Goal: Information Seeking & Learning: Get advice/opinions

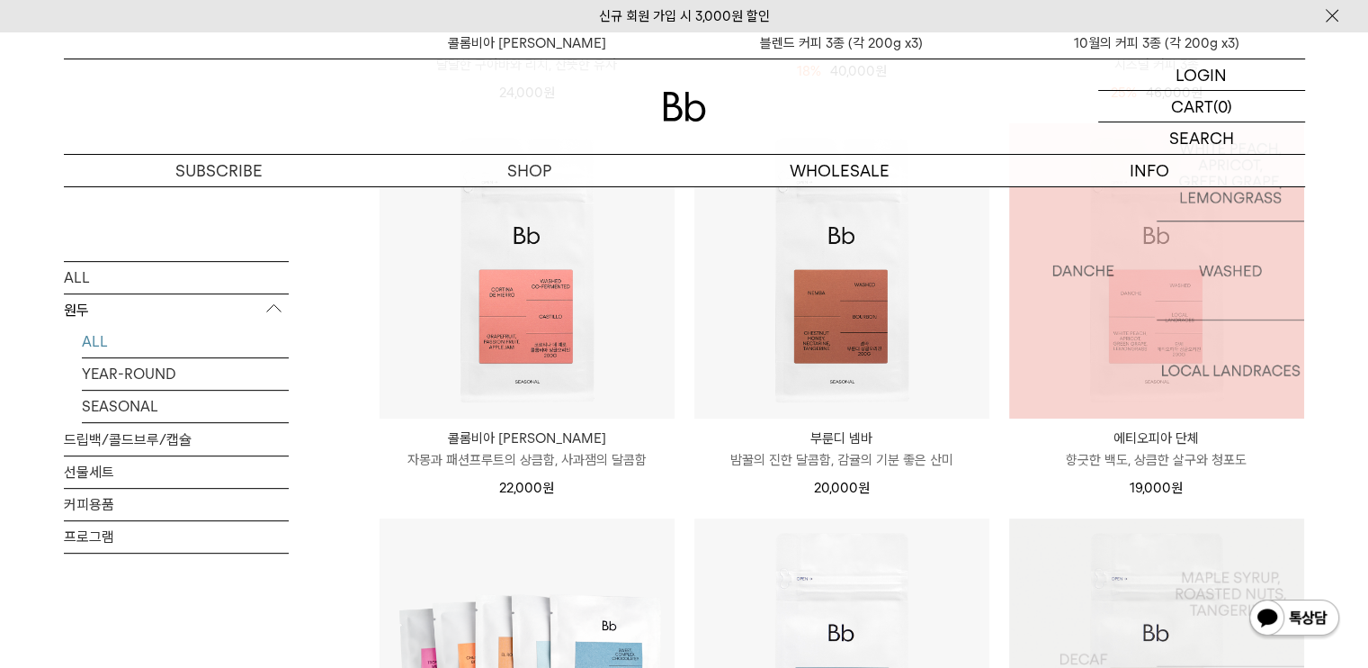
scroll to position [900, 0]
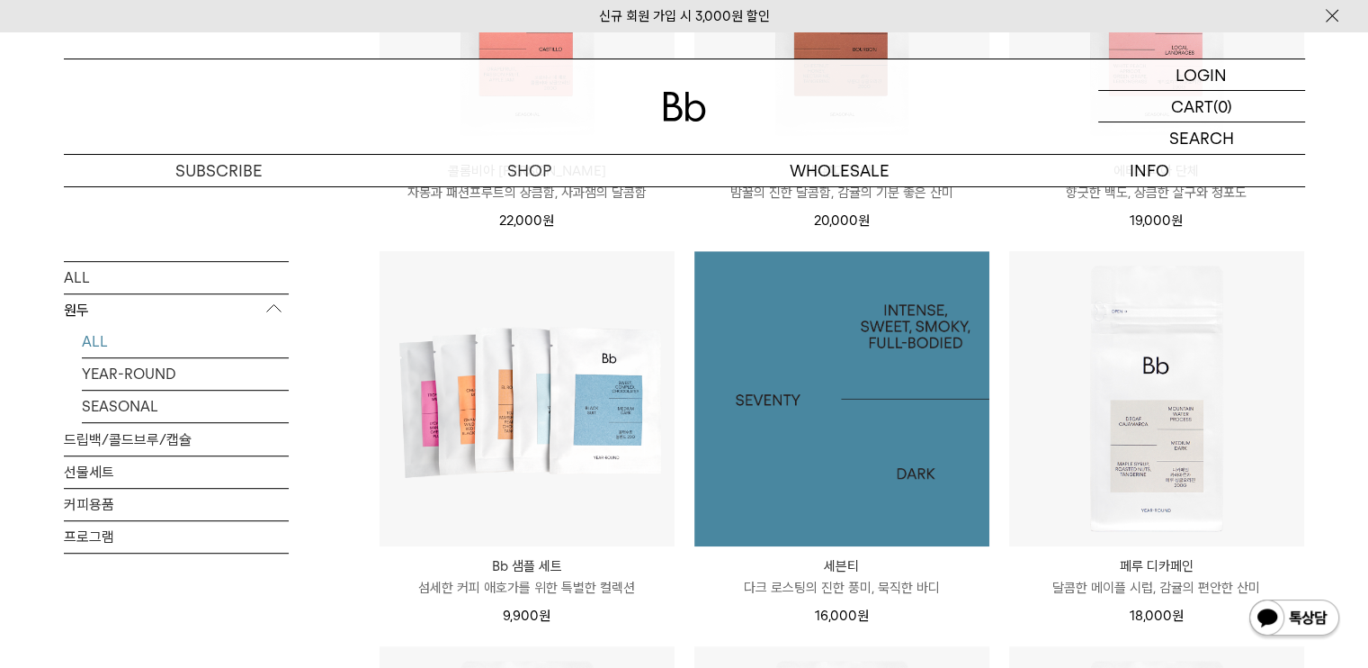
click at [860, 448] on img at bounding box center [842, 398] width 295 height 295
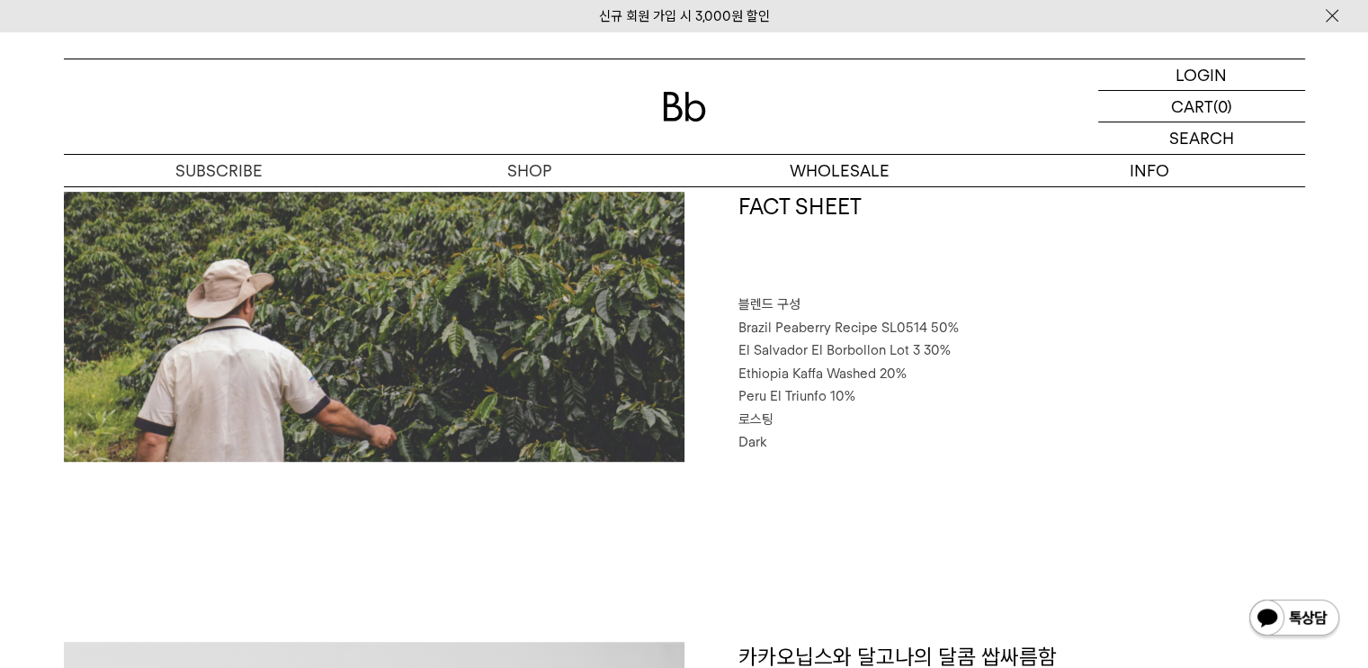
scroll to position [1080, 0]
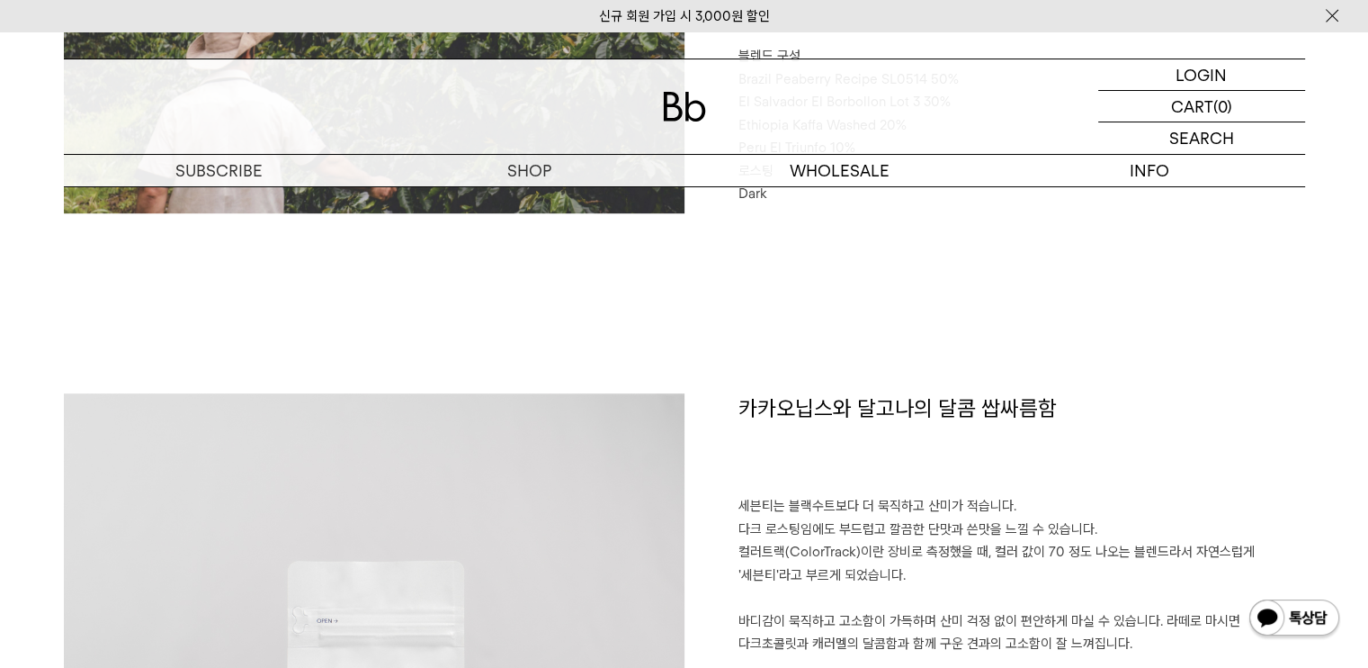
drag, startPoint x: 819, startPoint y: 420, endPoint x: 938, endPoint y: 582, distance: 200.8
click at [960, 569] on p "세븐티는 블랙수트보다 더 묵직하고 산미가 적습니다. 다크 로스팅임에도 부드럽고 깔끔한 단맛과 쓴맛을 느낄 수 있습니다. 컬러트랙(ColorTr…" at bounding box center [1022, 621] width 567 height 253
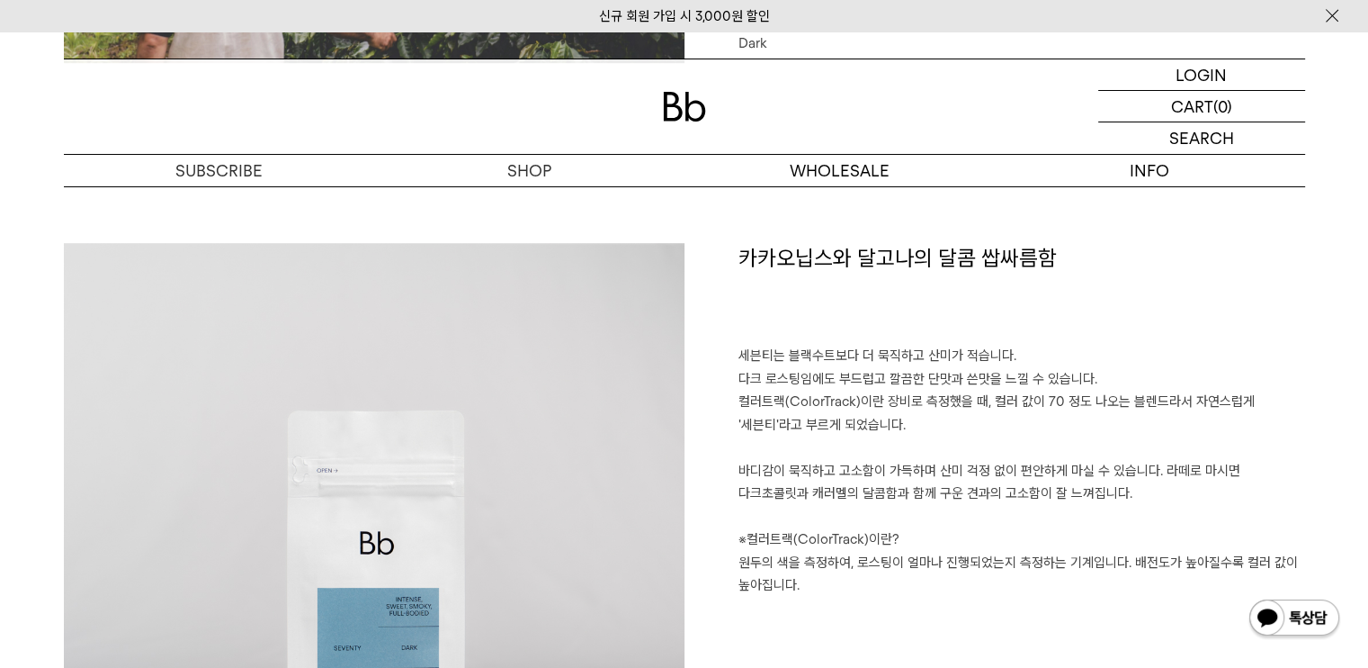
scroll to position [1440, 0]
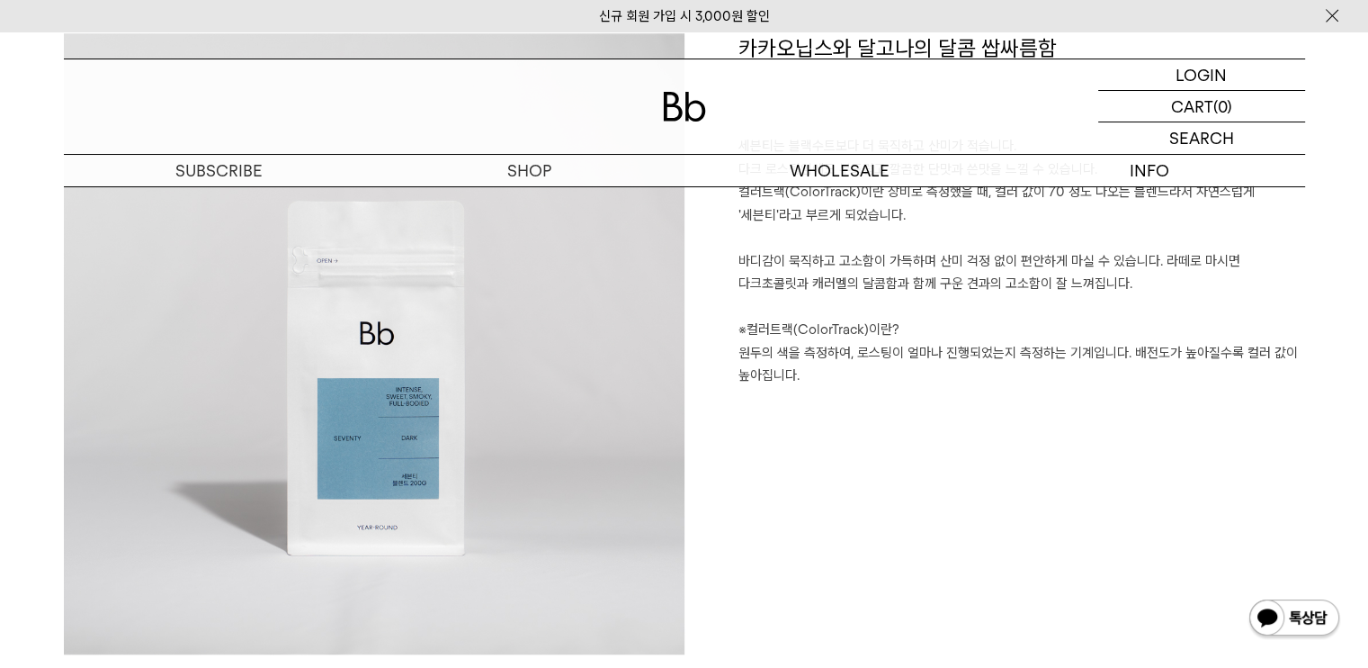
click at [964, 324] on p "세븐티는 블랙수트보다 더 묵직하고 산미가 적습니다. 다크 로스팅임에도 부드럽고 깔끔한 단맛과 쓴맛을 느낄 수 있습니다. 컬러트랙(ColorTr…" at bounding box center [1022, 261] width 567 height 253
drag, startPoint x: 964, startPoint y: 354, endPoint x: 974, endPoint y: 379, distance: 27.1
click at [968, 379] on p "세븐티는 블랙수트보다 더 묵직하고 산미가 적습니다. 다크 로스팅임에도 부드럽고 깔끔한 단맛과 쓴맛을 느낄 수 있습니다. 컬러트랙(ColorTr…" at bounding box center [1022, 261] width 567 height 253
click at [976, 379] on p "세븐티는 블랙수트보다 더 묵직하고 산미가 적습니다. 다크 로스팅임에도 부드럽고 깔끔한 단맛과 쓴맛을 느낄 수 있습니다. 컬러트랙(ColorTr…" at bounding box center [1022, 261] width 567 height 253
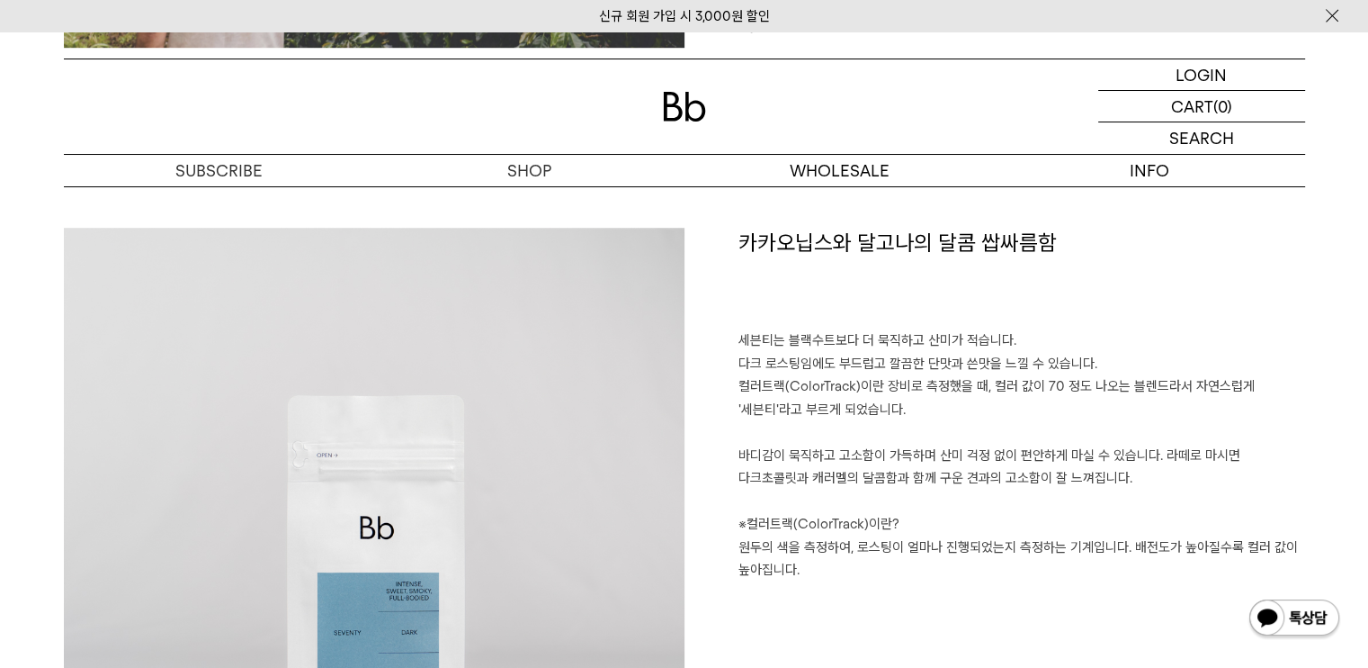
scroll to position [1350, 0]
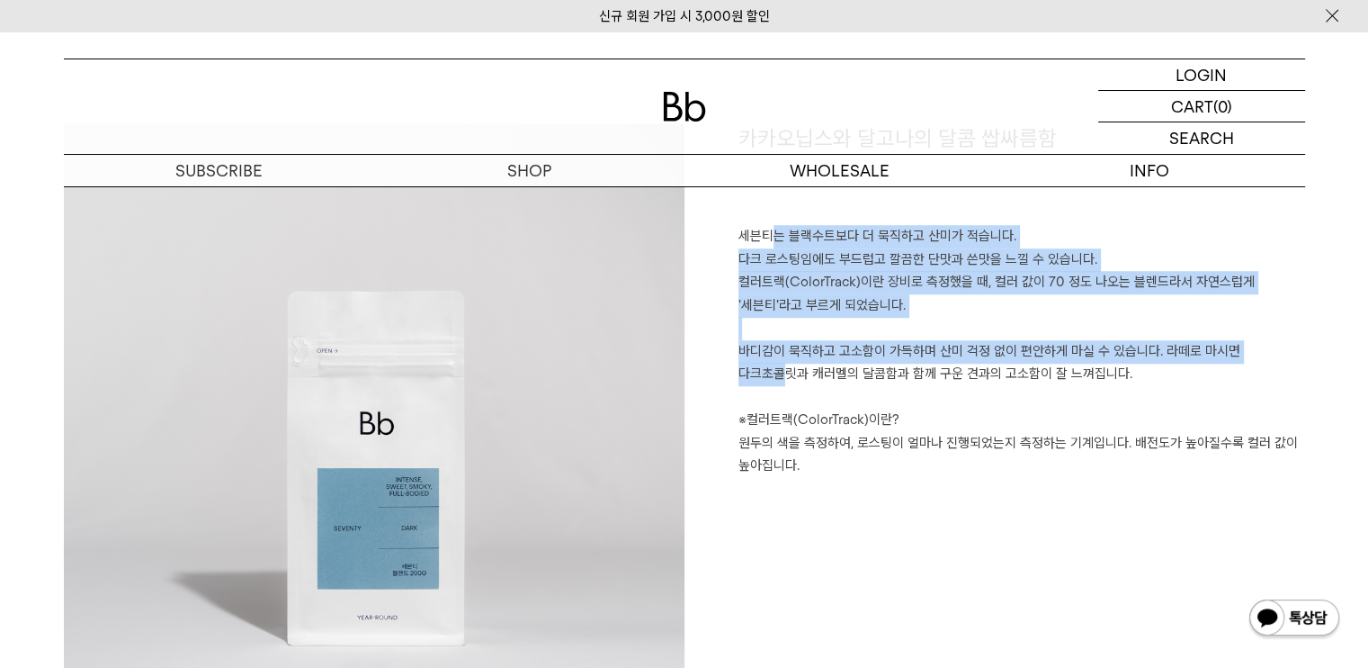
drag, startPoint x: 859, startPoint y: 239, endPoint x: 1245, endPoint y: 356, distance: 403.3
click at [1245, 356] on p "세븐티는 블랙수트보다 더 묵직하고 산미가 적습니다. 다크 로스팅임에도 부드럽고 깔끔한 단맛과 쓴맛을 느낄 수 있습니다. 컬러트랙(ColorTr…" at bounding box center [1022, 351] width 567 height 253
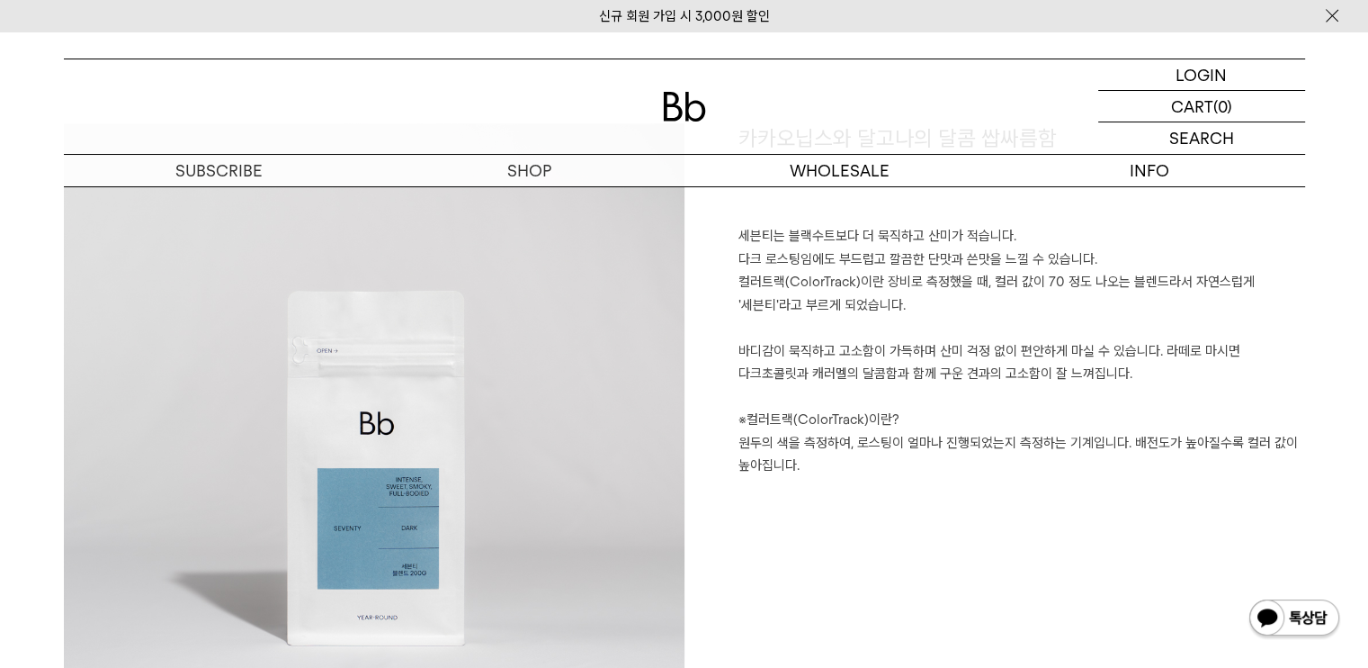
click at [1188, 389] on p "세븐티는 블랙수트보다 더 묵직하고 산미가 적습니다. 다크 로스팅임에도 부드럽고 깔끔한 단맛과 쓴맛을 느낄 수 있습니다. 컬러트랙(ColorTr…" at bounding box center [1022, 351] width 567 height 253
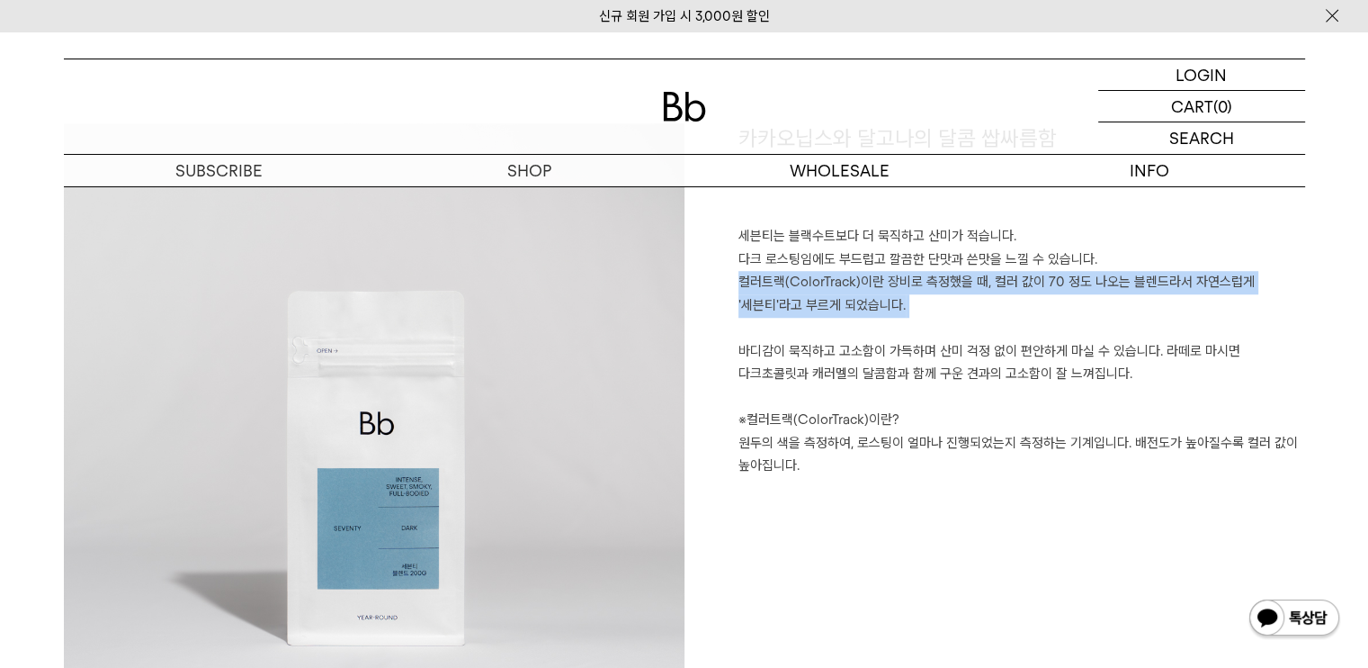
drag, startPoint x: 1162, startPoint y: 333, endPoint x: 1155, endPoint y: 305, distance: 28.6
click at [1155, 306] on p "세븐티는 블랙수트보다 더 묵직하고 산미가 적습니다. 다크 로스팅임에도 부드럽고 깔끔한 단맛과 쓴맛을 느낄 수 있습니다. 컬러트랙(ColorTr…" at bounding box center [1022, 351] width 567 height 253
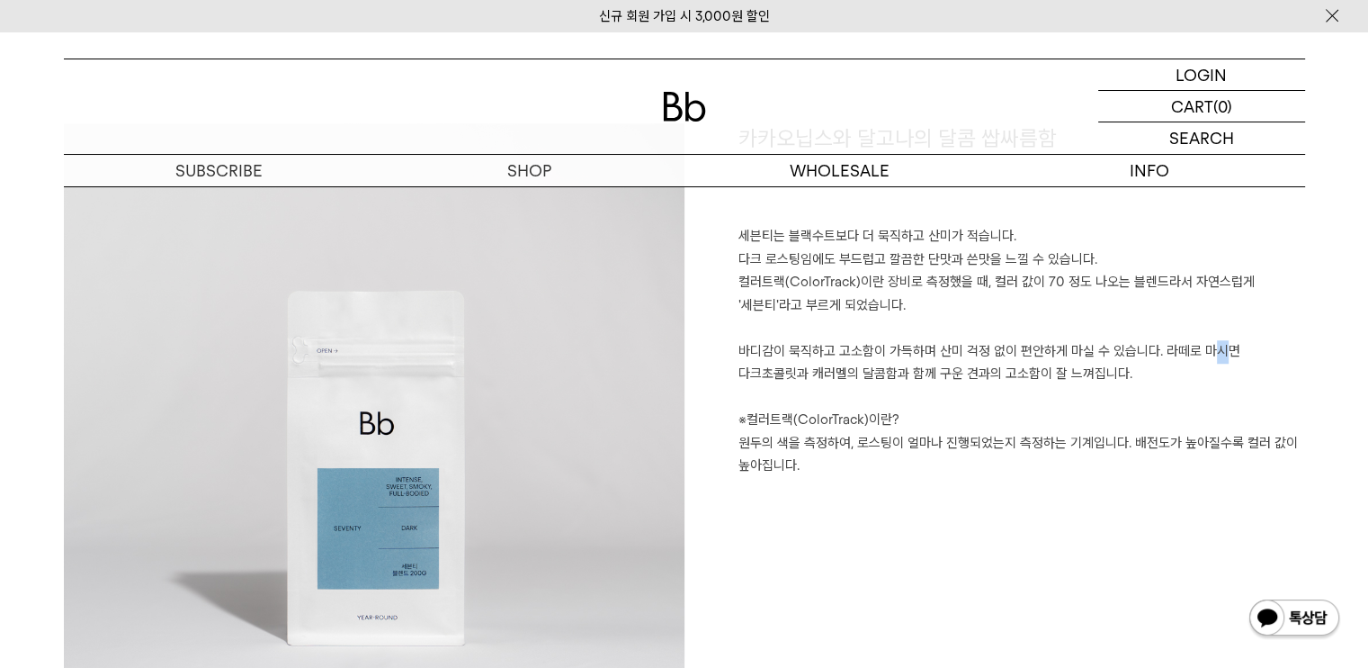
drag, startPoint x: 1164, startPoint y: 354, endPoint x: 1154, endPoint y: 361, distance: 12.2
click at [1158, 356] on p "세븐티는 블랙수트보다 더 묵직하고 산미가 적습니다. 다크 로스팅임에도 부드럽고 깔끔한 단맛과 쓴맛을 느낄 수 있습니다. 컬러트랙(ColorTr…" at bounding box center [1022, 351] width 567 height 253
click at [1144, 367] on p "세븐티는 블랙수트보다 더 묵직하고 산미가 적습니다. 다크 로스팅임에도 부드럽고 깔끔한 단맛과 쓴맛을 느낄 수 있습니다. 컬러트랙(ColorTr…" at bounding box center [1022, 351] width 567 height 253
drag, startPoint x: 1018, startPoint y: 371, endPoint x: 990, endPoint y: 347, distance: 37.1
click at [1009, 363] on p "세븐티는 블랙수트보다 더 묵직하고 산미가 적습니다. 다크 로스팅임에도 부드럽고 깔끔한 단맛과 쓴맛을 느낄 수 있습니다. 컬러트랙(ColorTr…" at bounding box center [1022, 351] width 567 height 253
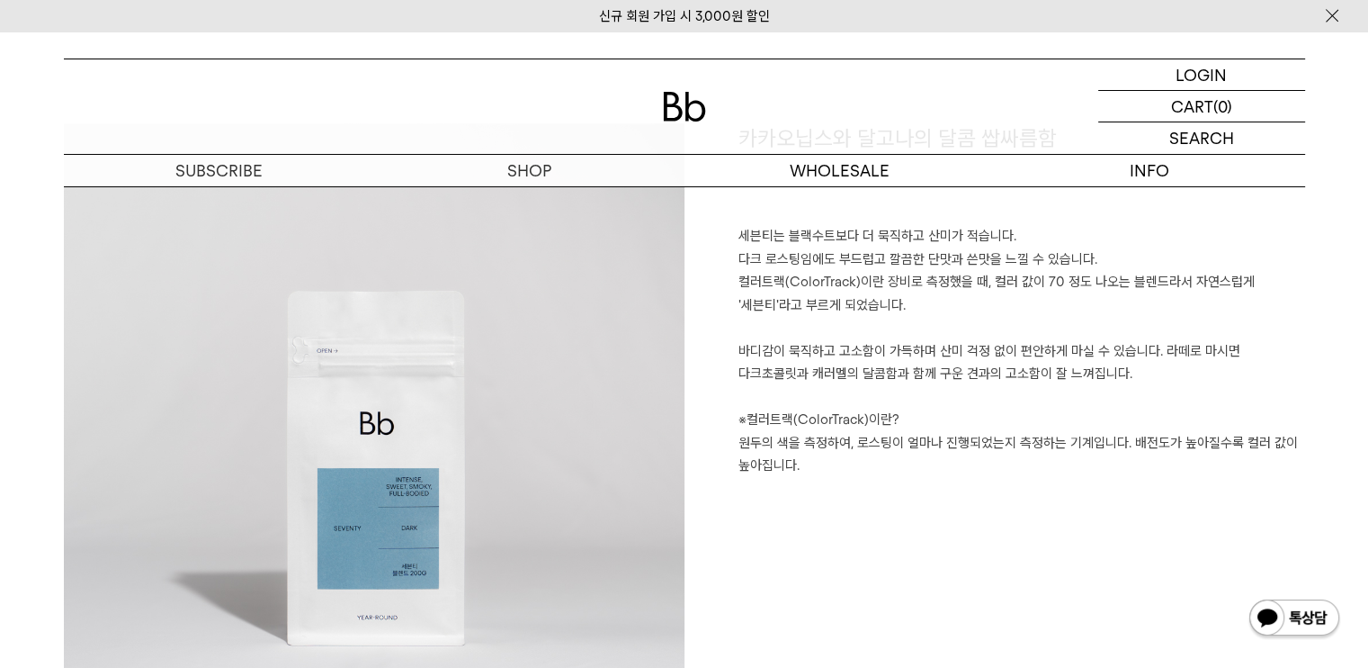
drag, startPoint x: 946, startPoint y: 310, endPoint x: 1233, endPoint y: 463, distance: 325.2
click at [1233, 463] on p "세븐티는 블랙수트보다 더 묵직하고 산미가 적습니다. 다크 로스팅임에도 부드럽고 깔끔한 단맛과 쓴맛을 느낄 수 있습니다. 컬러트랙(ColorTr…" at bounding box center [1022, 351] width 567 height 253
click at [1092, 424] on p "세븐티는 블랙수트보다 더 묵직하고 산미가 적습니다. 다크 로스팅임에도 부드럽고 깔끔한 단맛과 쓴맛을 느낄 수 있습니다. 컬러트랙(ColorTr…" at bounding box center [1022, 351] width 567 height 253
click at [1062, 337] on p "세븐티는 블랙수트보다 더 묵직하고 산미가 적습니다. 다크 로스팅임에도 부드럽고 깔끔한 단맛과 쓴맛을 느낄 수 있습니다. 컬러트랙(ColorTr…" at bounding box center [1022, 351] width 567 height 253
drag, startPoint x: 1166, startPoint y: 310, endPoint x: 1209, endPoint y: 413, distance: 112.1
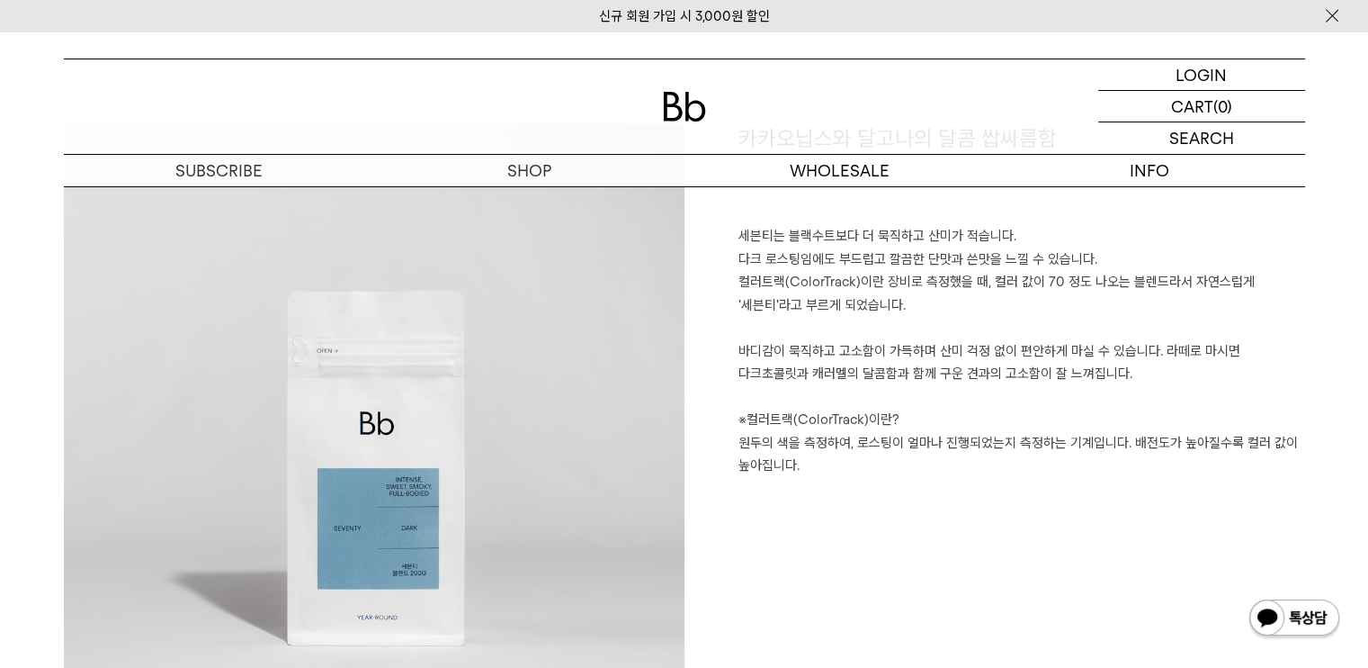
click at [1209, 413] on p "세븐티는 블랙수트보다 더 묵직하고 산미가 적습니다. 다크 로스팅임에도 부드럽고 깔끔한 단맛과 쓴맛을 느낄 수 있습니다. 컬러트랙(ColorTr…" at bounding box center [1022, 351] width 567 height 253
click at [1083, 312] on p "세븐티는 블랙수트보다 더 묵직하고 산미가 적습니다. 다크 로스팅임에도 부드럽고 깔끔한 단맛과 쓴맛을 느낄 수 있습니다. 컬러트랙(ColorTr…" at bounding box center [1022, 351] width 567 height 253
click at [1100, 292] on p "세븐티는 블랙수트보다 더 묵직하고 산미가 적습니다. 다크 로스팅임에도 부드럽고 깔끔한 단맛과 쓴맛을 느낄 수 있습니다. 컬러트랙(ColorTr…" at bounding box center [1022, 351] width 567 height 253
drag, startPoint x: 1054, startPoint y: 280, endPoint x: 1224, endPoint y: 363, distance: 189.5
click at [1224, 363] on p "세븐티는 블랙수트보다 더 묵직하고 산미가 적습니다. 다크 로스팅임에도 부드럽고 깔끔한 단맛과 쓴맛을 느낄 수 있습니다. 컬러트랙(ColorTr…" at bounding box center [1022, 351] width 567 height 253
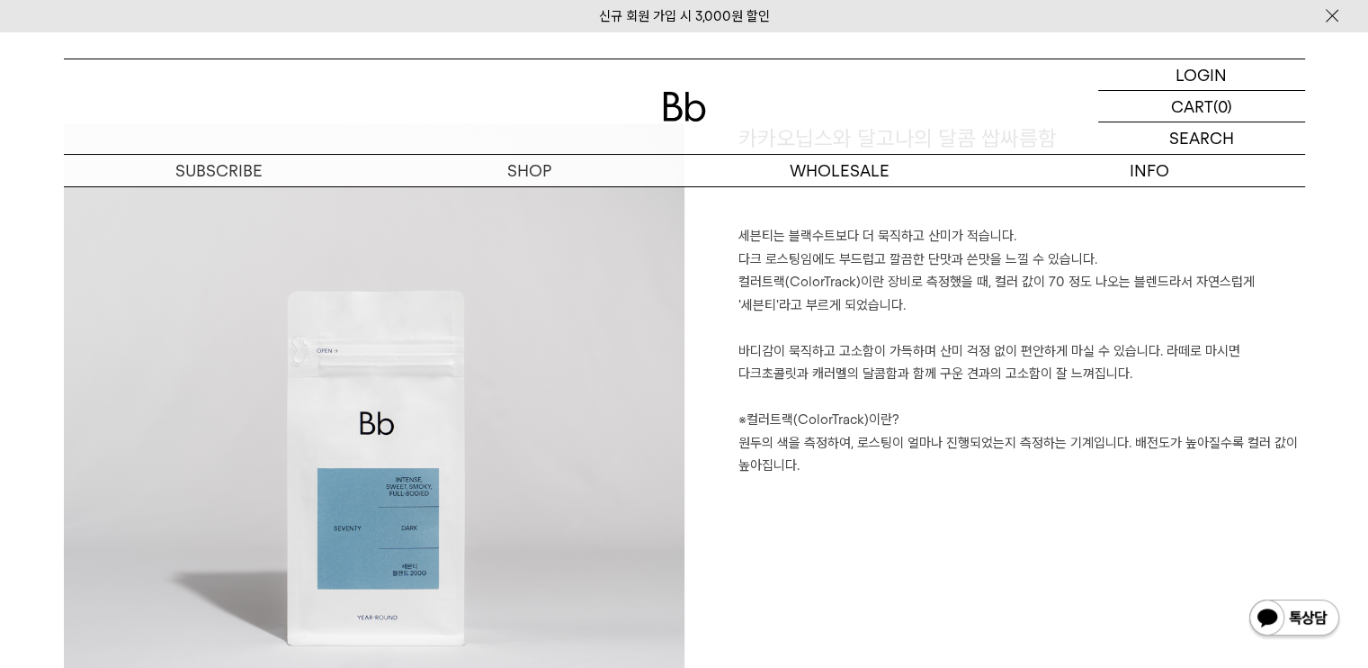
click at [1115, 409] on p "세븐티는 블랙수트보다 더 묵직하고 산미가 적습니다. 다크 로스팅임에도 부드럽고 깔끔한 단맛과 쓴맛을 느낄 수 있습니다. 컬러트랙(ColorTr…" at bounding box center [1022, 351] width 567 height 253
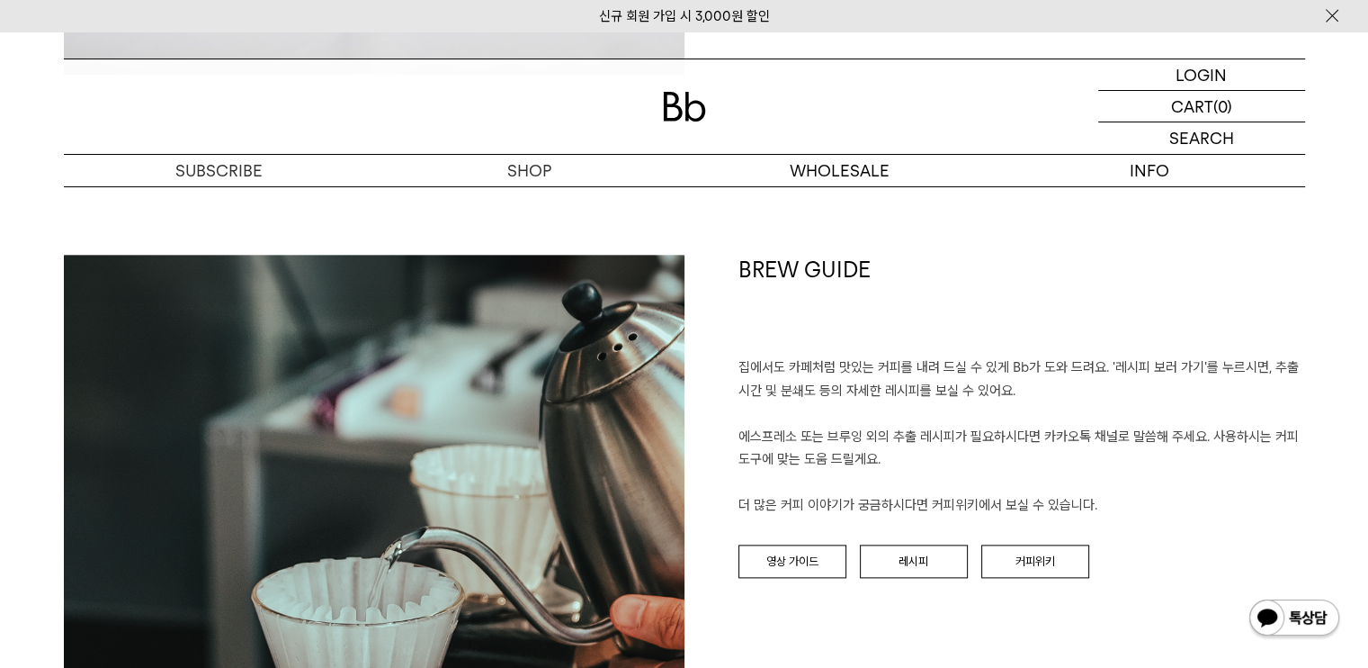
scroll to position [2159, 0]
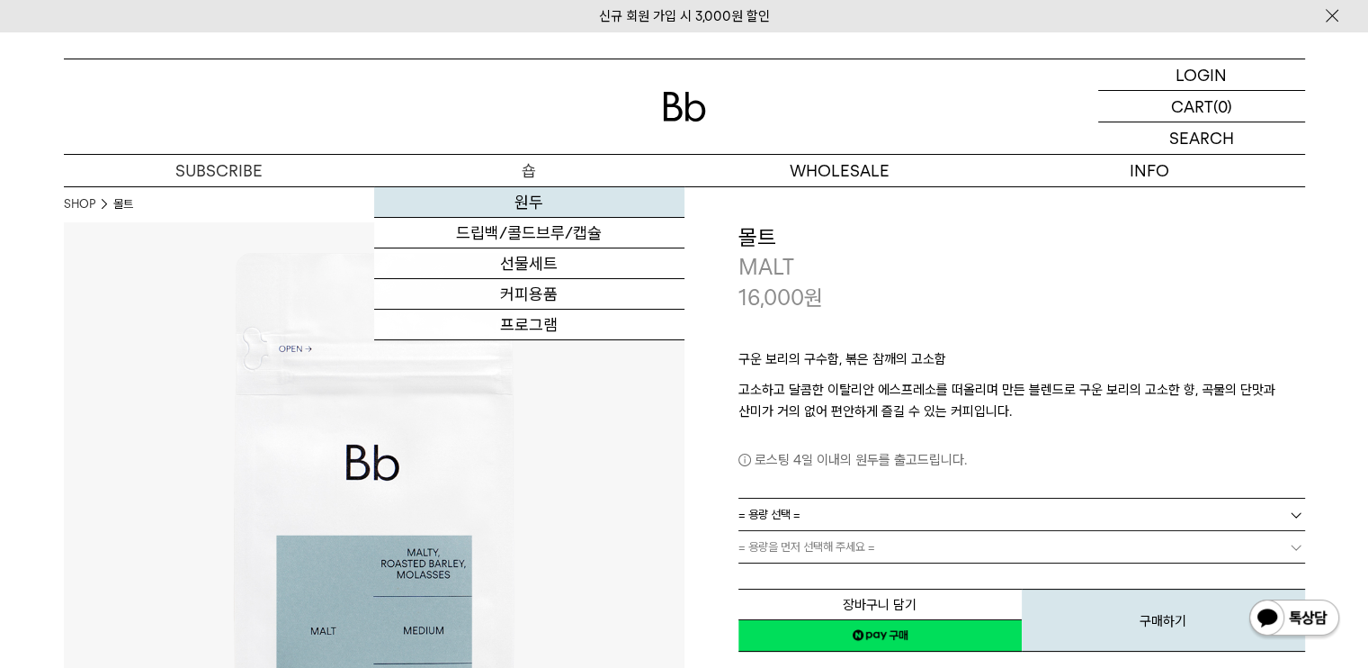
click at [515, 204] on link "원두" at bounding box center [529, 202] width 310 height 31
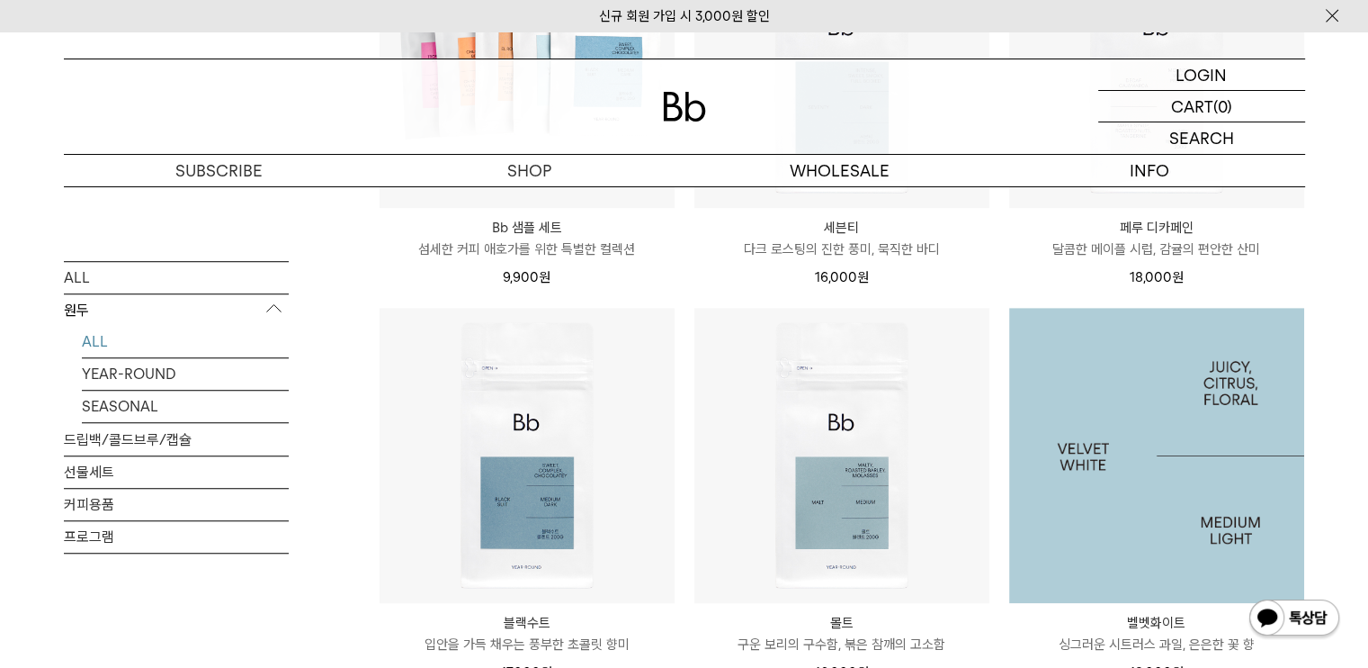
scroll to position [1350, 0]
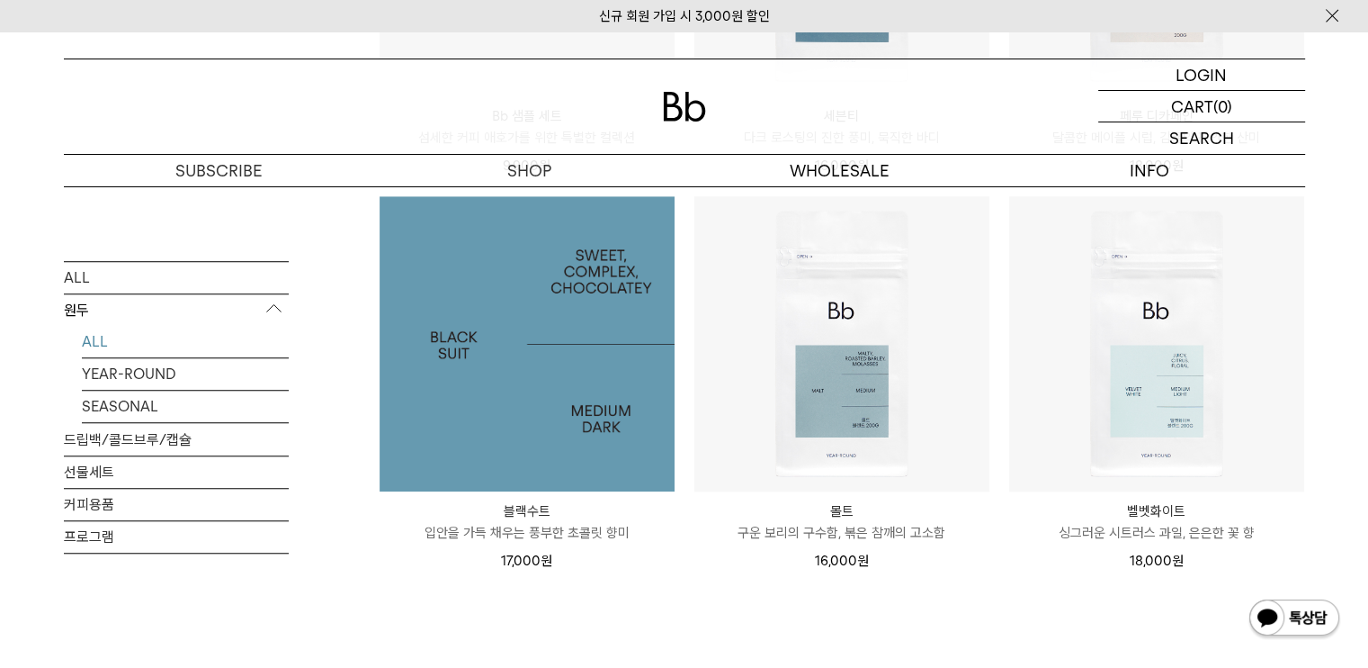
click at [571, 359] on img at bounding box center [527, 343] width 295 height 295
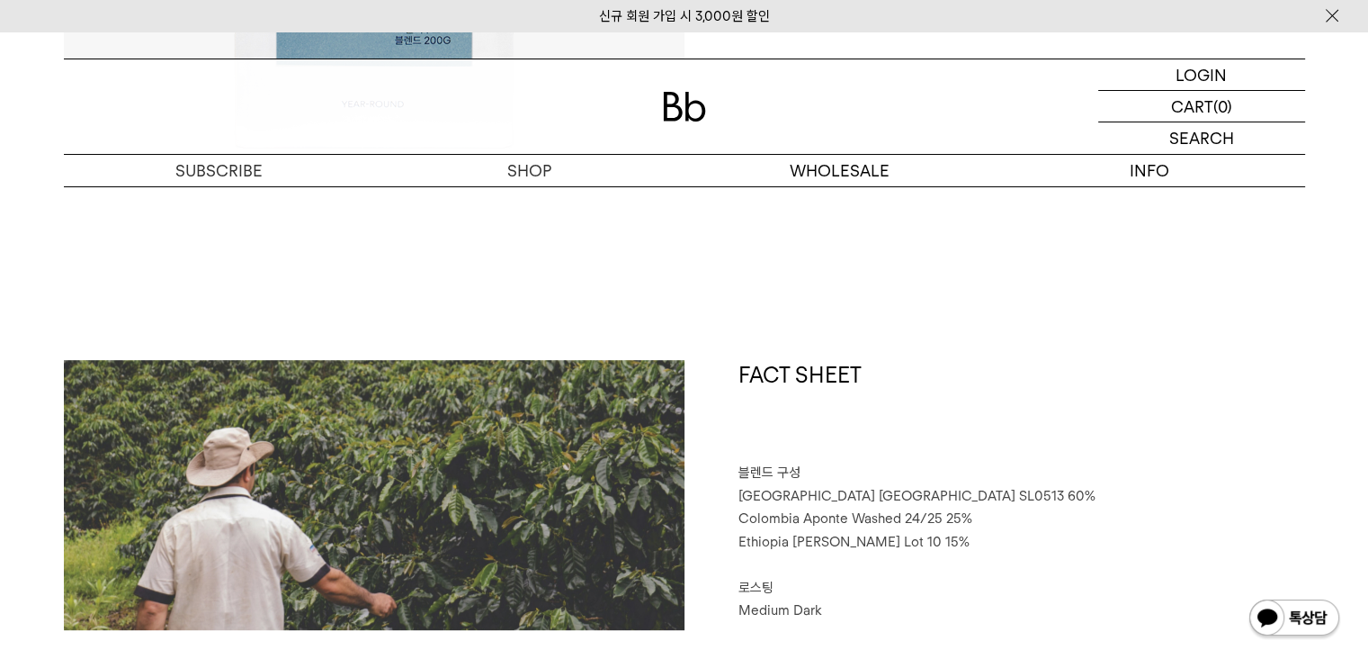
scroll to position [900, 0]
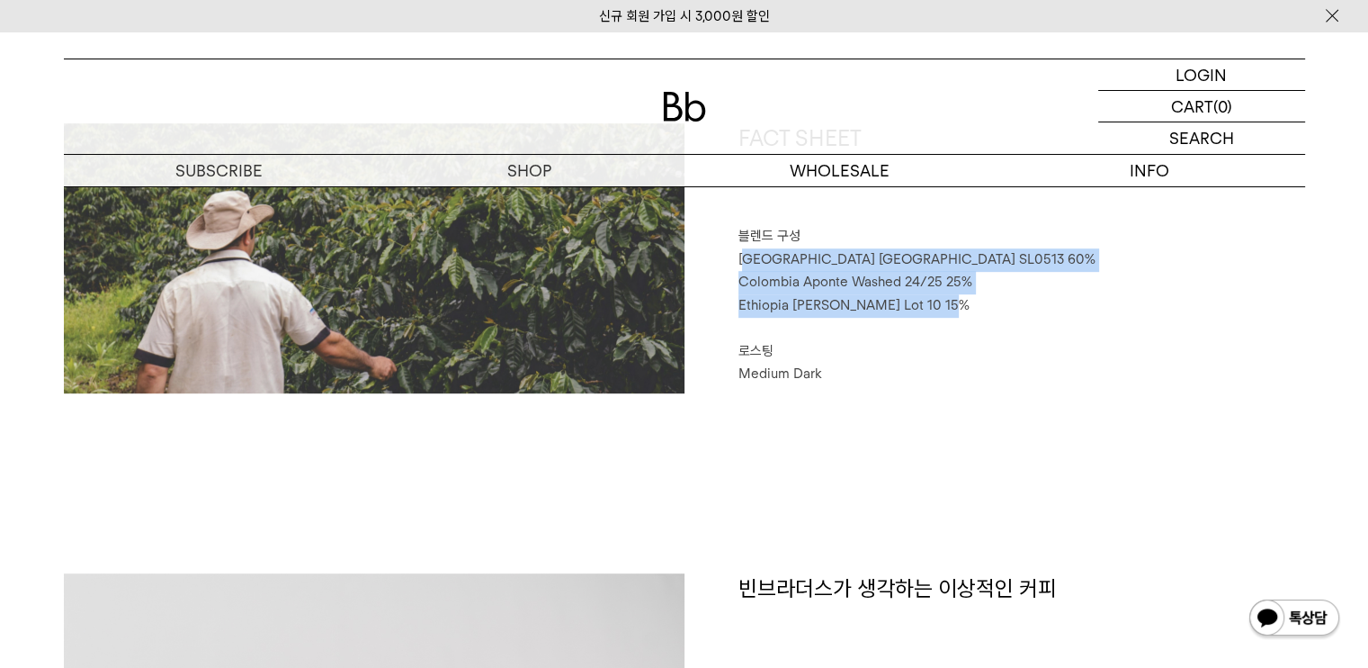
drag, startPoint x: 748, startPoint y: 256, endPoint x: 950, endPoint y: 308, distance: 208.8
click at [950, 308] on div "FACT SHEET 블렌드 구성 [GEOGRAPHIC_DATA] [GEOGRAPHIC_DATA] SL0513 60% [GEOGRAPHIC_DA…" at bounding box center [995, 258] width 621 height 270
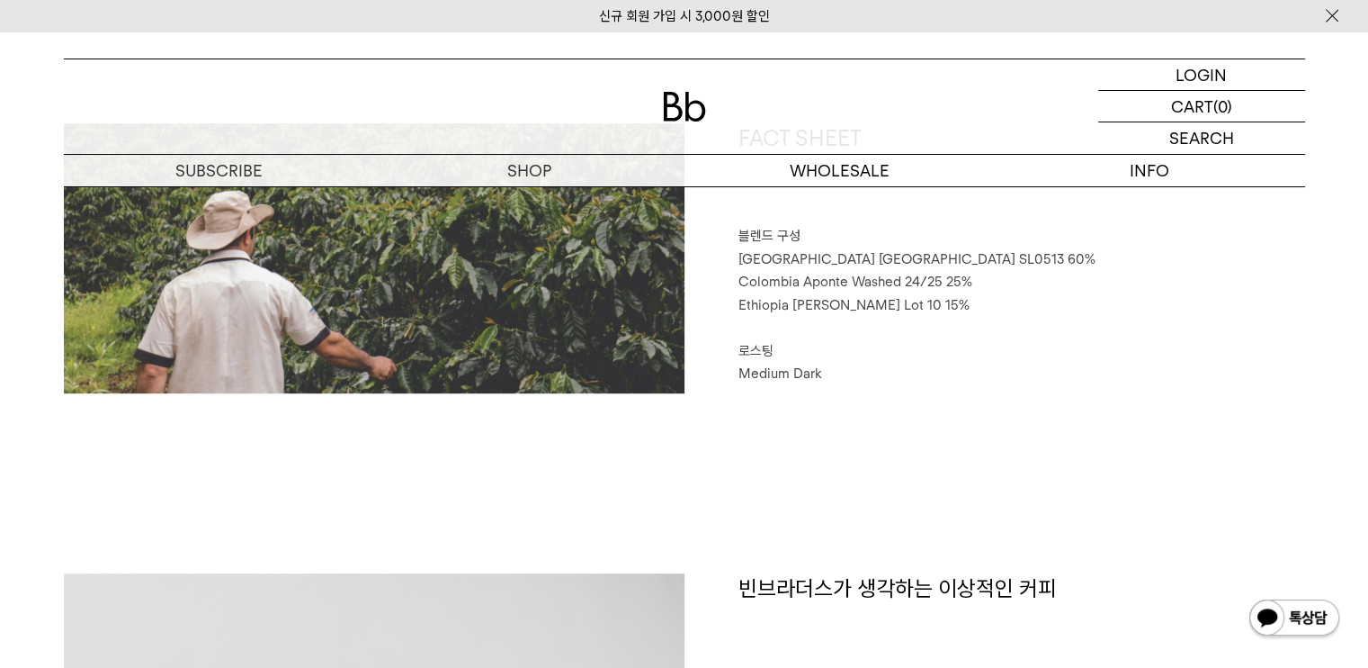
click at [885, 319] on p "⠀" at bounding box center [1022, 328] width 567 height 23
drag, startPoint x: 810, startPoint y: 278, endPoint x: 1008, endPoint y: 298, distance: 198.9
click at [1008, 298] on div "FACT SHEET 블렌드 구성 [GEOGRAPHIC_DATA] [GEOGRAPHIC_DATA] SL0513 60% [GEOGRAPHIC_DA…" at bounding box center [995, 258] width 621 height 270
click at [919, 305] on span "Ethiopia [PERSON_NAME] Lot 10 15%" at bounding box center [854, 305] width 231 height 16
click at [866, 289] on span "Colombia Aponte Washed 24/25 25%" at bounding box center [856, 282] width 234 height 16
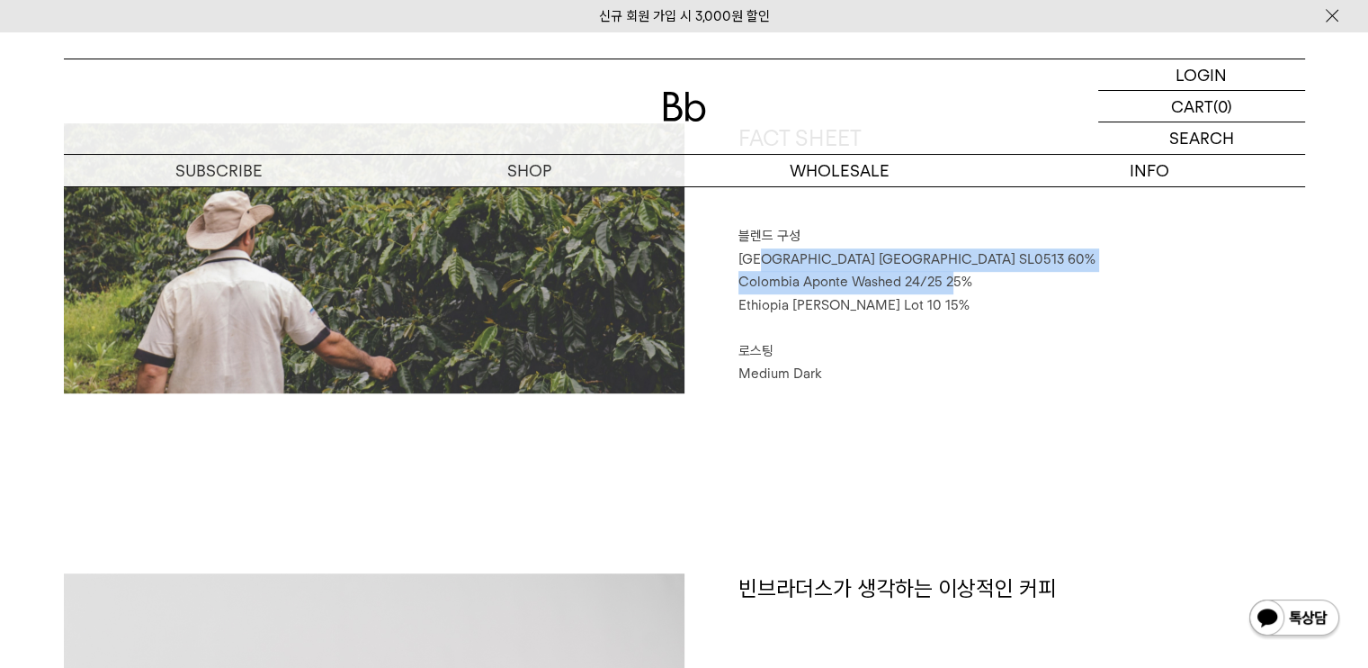
drag, startPoint x: 759, startPoint y: 255, endPoint x: 958, endPoint y: 301, distance: 204.3
click at [948, 294] on div "FACT SHEET 블렌드 구성 [GEOGRAPHIC_DATA] [GEOGRAPHIC_DATA] SL0513 60% [GEOGRAPHIC_DA…" at bounding box center [995, 258] width 621 height 270
click at [964, 305] on p "Ethiopia [PERSON_NAME] Lot 10 15%" at bounding box center [1022, 305] width 567 height 23
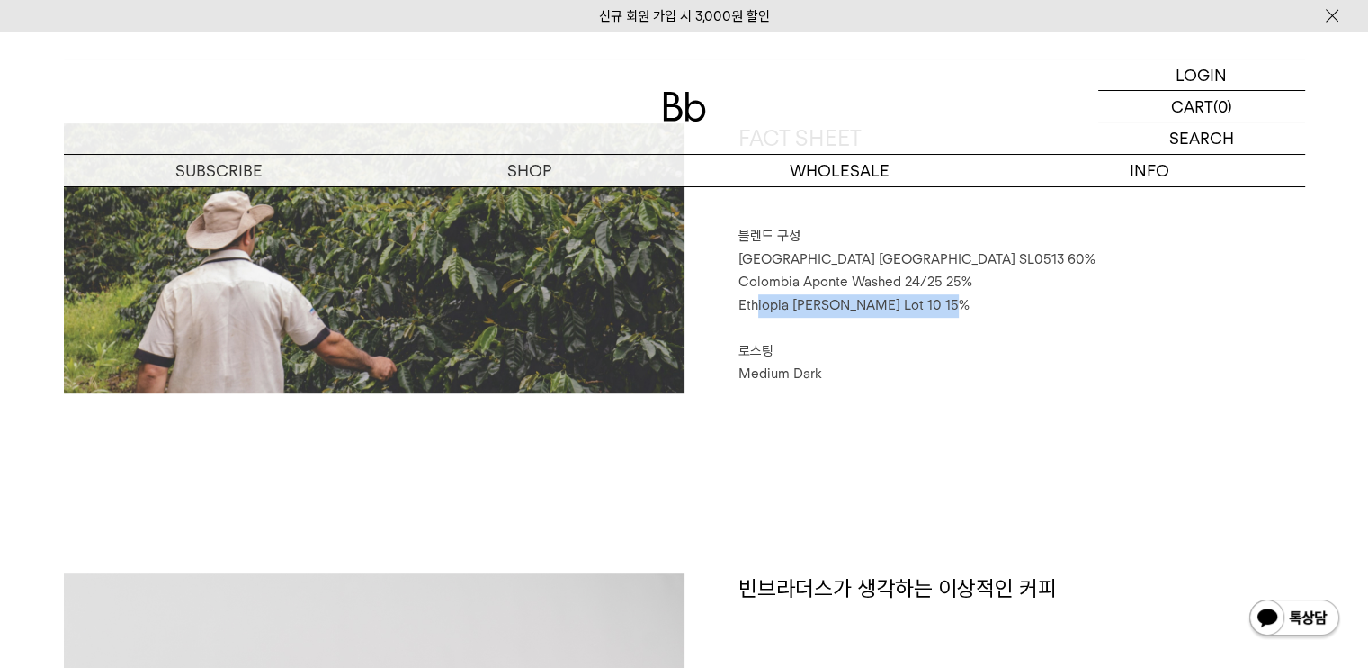
drag, startPoint x: 758, startPoint y: 312, endPoint x: 968, endPoint y: 301, distance: 209.9
click at [966, 300] on p "Ethiopia [PERSON_NAME] Lot 10 15%" at bounding box center [1022, 305] width 567 height 23
click at [968, 301] on p "Ethiopia [PERSON_NAME] Lot 10 15%" at bounding box center [1022, 305] width 567 height 23
drag, startPoint x: 766, startPoint y: 375, endPoint x: 877, endPoint y: 363, distance: 112.2
click at [877, 363] on p "Medium Dark" at bounding box center [1022, 374] width 567 height 23
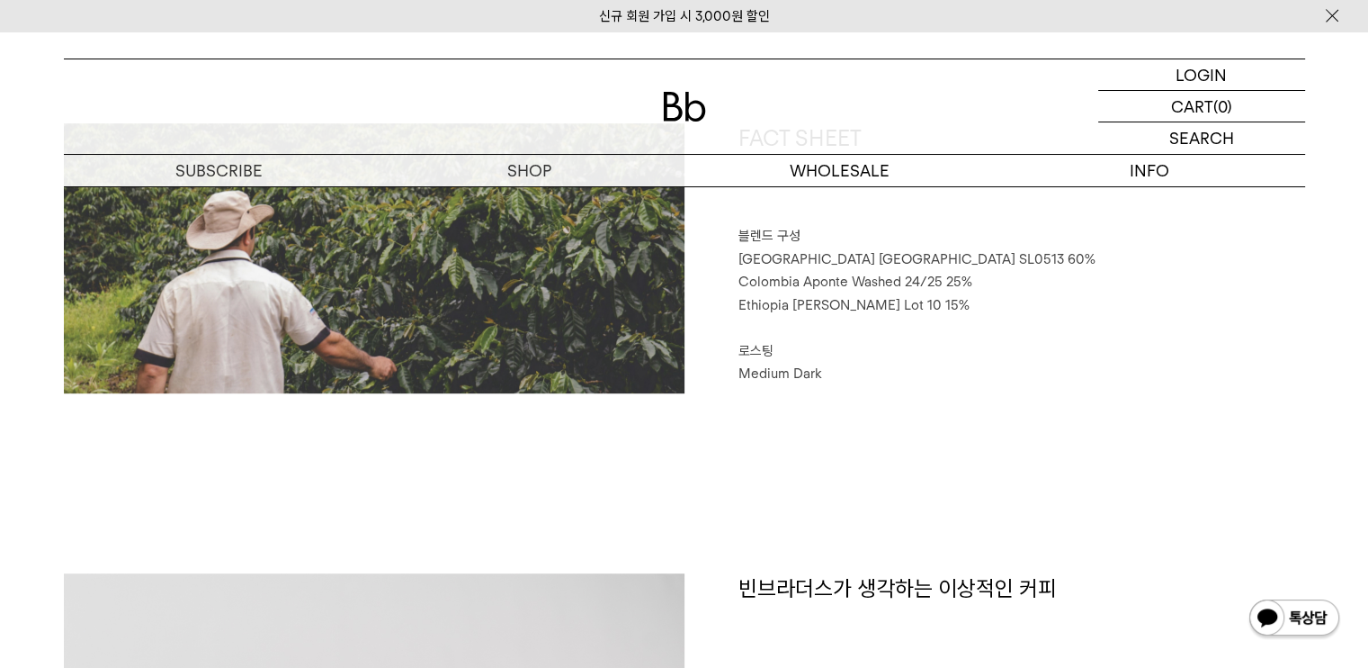
click at [982, 359] on p "로스팅" at bounding box center [1022, 351] width 567 height 23
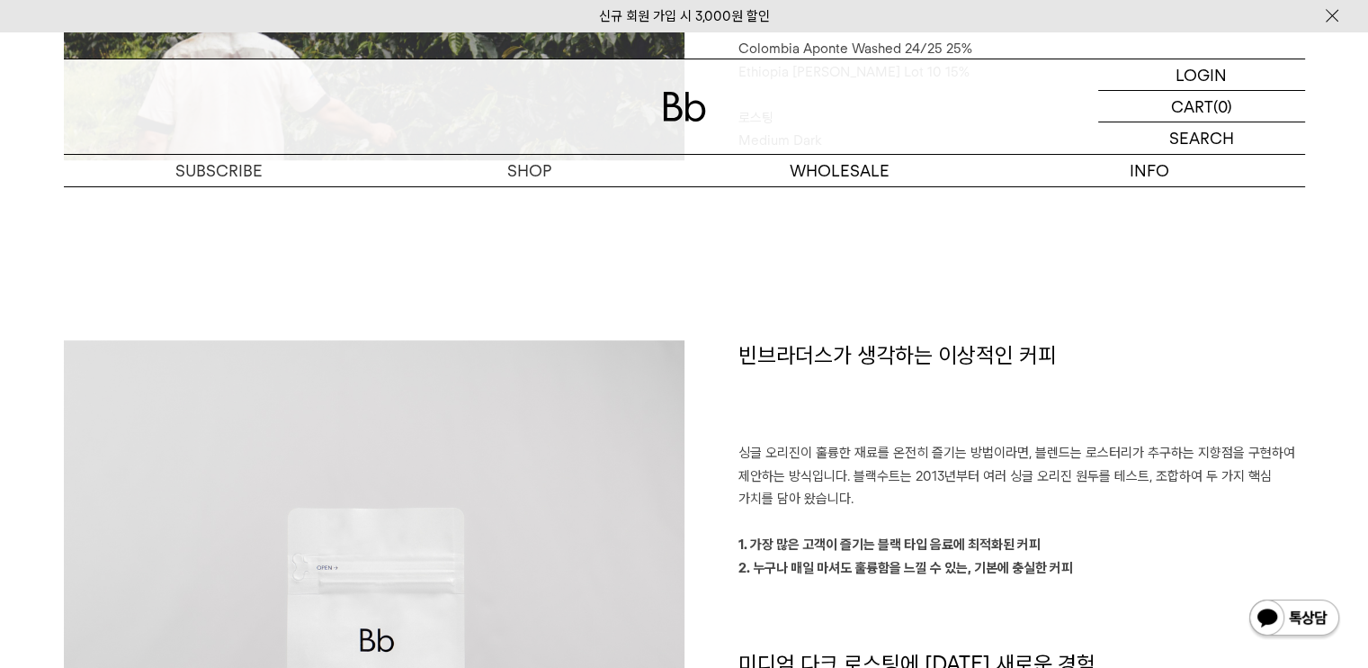
scroll to position [1260, 0]
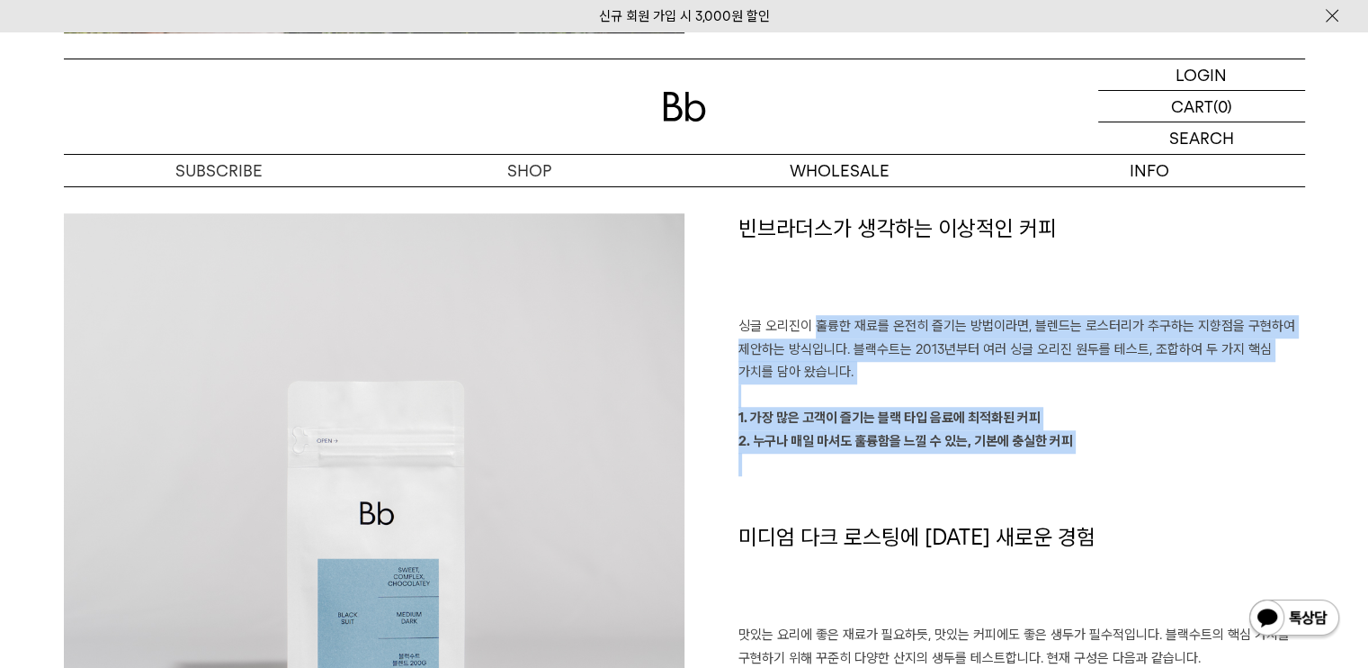
drag, startPoint x: 813, startPoint y: 322, endPoint x: 1095, endPoint y: 458, distance: 312.7
click at [1095, 458] on div "빈브라더스가 생각하는 이상적인 커피 싱글 오리진이 훌륭한 재료를 온전히 즐기는 방법이라면, 블렌드는 로스터리가 추구하는 지향점을 구현하여 제안…" at bounding box center [995, 556] width 621 height 686
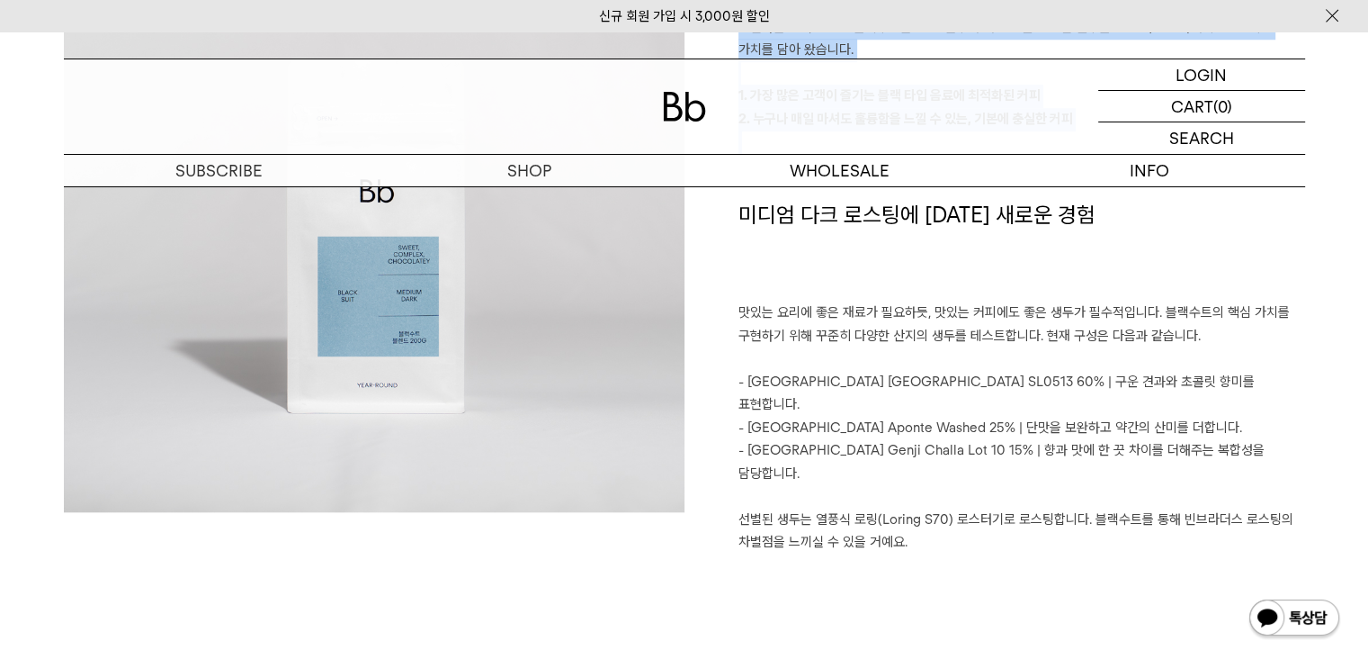
scroll to position [1530, 0]
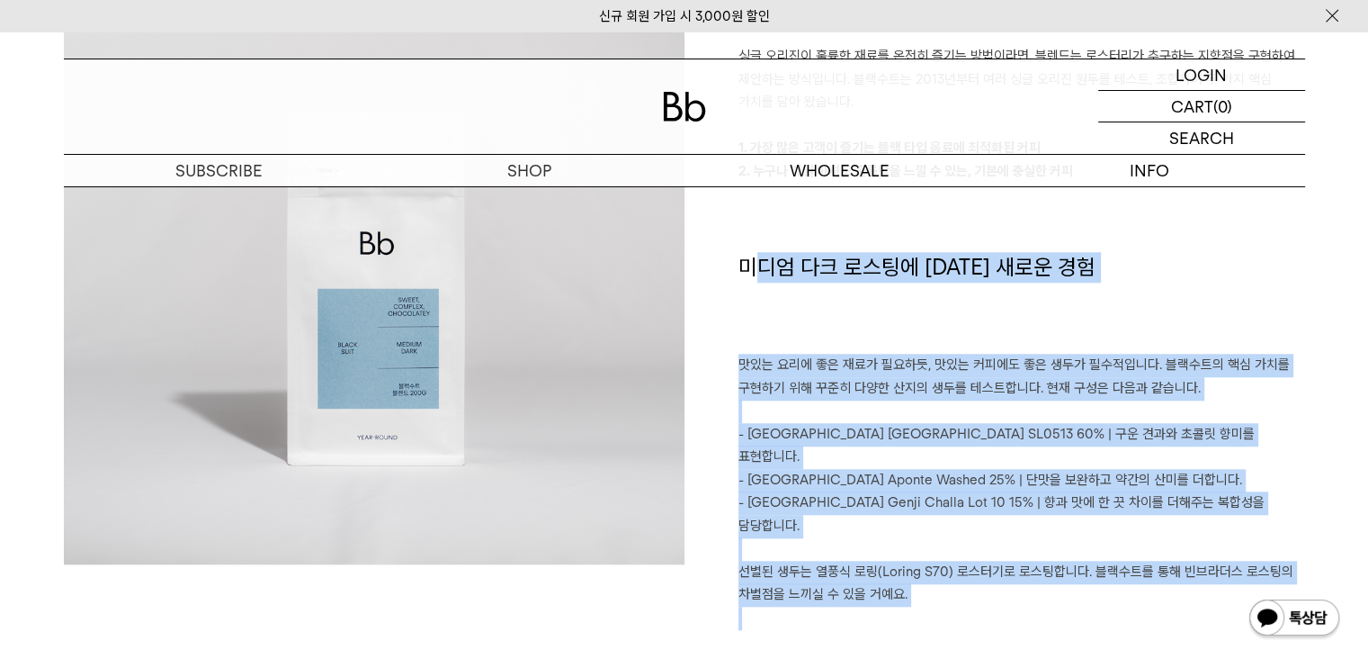
drag, startPoint x: 748, startPoint y: 343, endPoint x: 1188, endPoint y: 557, distance: 489.3
click at [1191, 567] on div "빈브라더스가 생각하는 이상적인 커피 싱글 오리진이 훌륭한 재료를 온전히 즐기는 방법이라면, 블렌드는 로스터리가 추구하는 지향점을 구현하여 제안…" at bounding box center [995, 286] width 621 height 686
click at [1152, 469] on p "- [GEOGRAPHIC_DATA] Aponte Washed 25% | 단맛을 보완하고 약간의 산미를 더합니다." at bounding box center [1022, 480] width 567 height 23
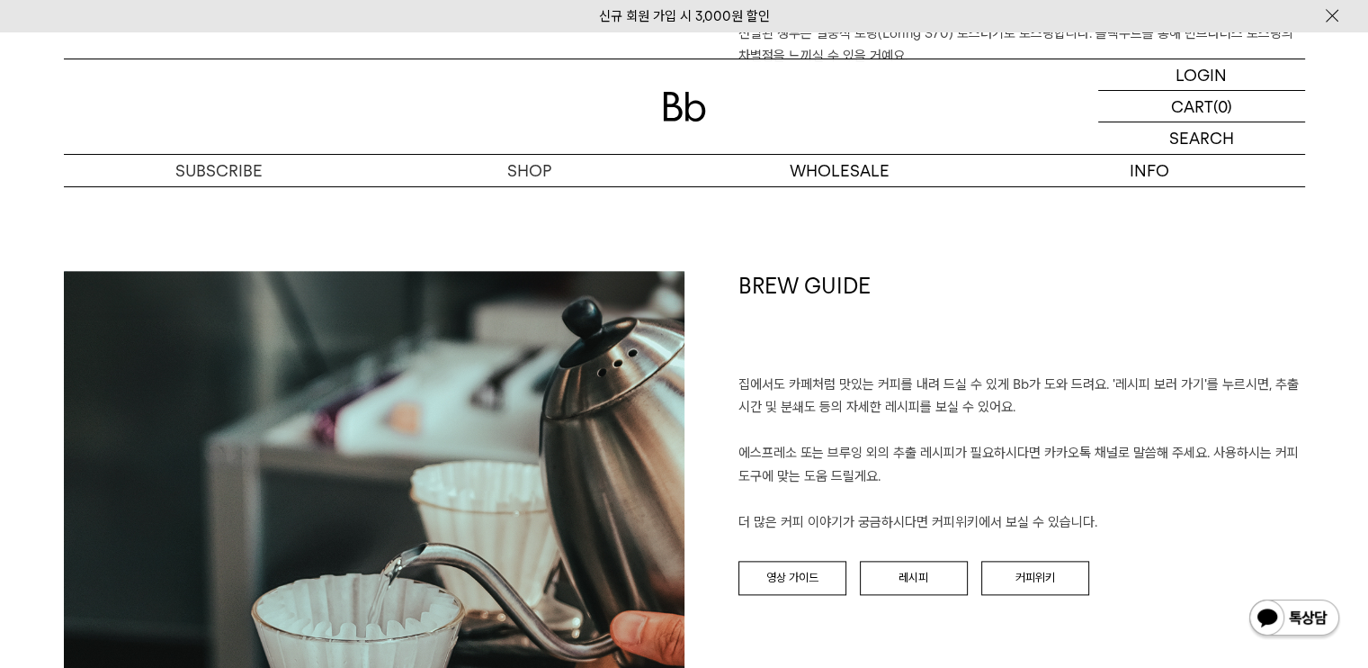
scroll to position [2069, 0]
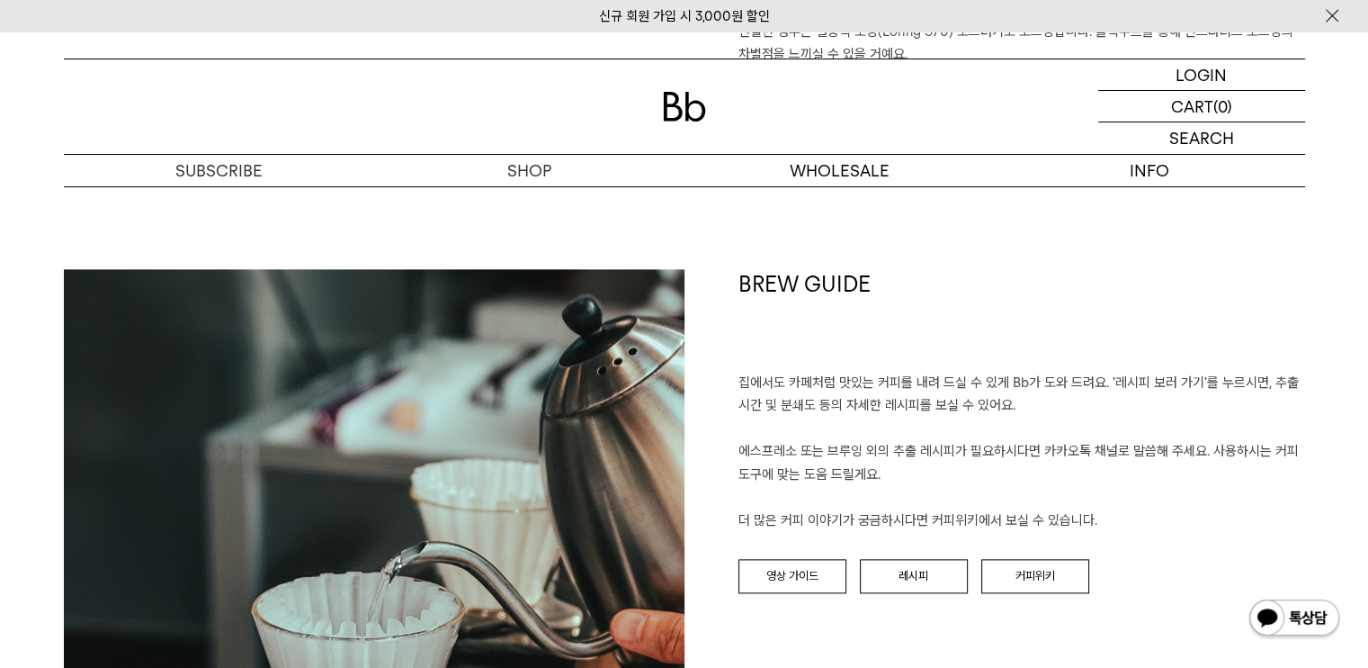
drag, startPoint x: 906, startPoint y: 317, endPoint x: 1247, endPoint y: 460, distance: 369.8
click at [1247, 460] on p "집에서도 카페처럼 맛있는 커피를 내려 드실 ﻿수 있게 Bb가 도와 드려요. '레시피 보러 가기'를 누르시면, 추출 시간 및 분쇄도 등의 자세한…" at bounding box center [1022, 452] width 567 height 161
click at [1107, 431] on p "집에서도 카페처럼 맛있는 커피를 내려 드실 ﻿수 있게 Bb가 도와 드려요. '레시피 보러 가기'를 누르시면, 추출 시간 및 분쇄도 등의 자세한…" at bounding box center [1022, 452] width 567 height 161
click at [1019, 395] on p "집에서도 카페처럼 맛있는 커피를 내려 드실 ﻿수 있게 Bb가 도와 드려요. '레시피 보러 가기'를 누르시면, 추출 시간 및 분쇄도 등의 자세한…" at bounding box center [1022, 452] width 567 height 161
click at [1147, 433] on p "집에서도 카페처럼 맛있는 커피를 내려 드실 ﻿수 있게 Bb가 도와 드려요. '레시피 보러 가기'를 누르시면, 추출 시간 및 분쇄도 등의 자세한…" at bounding box center [1022, 452] width 567 height 161
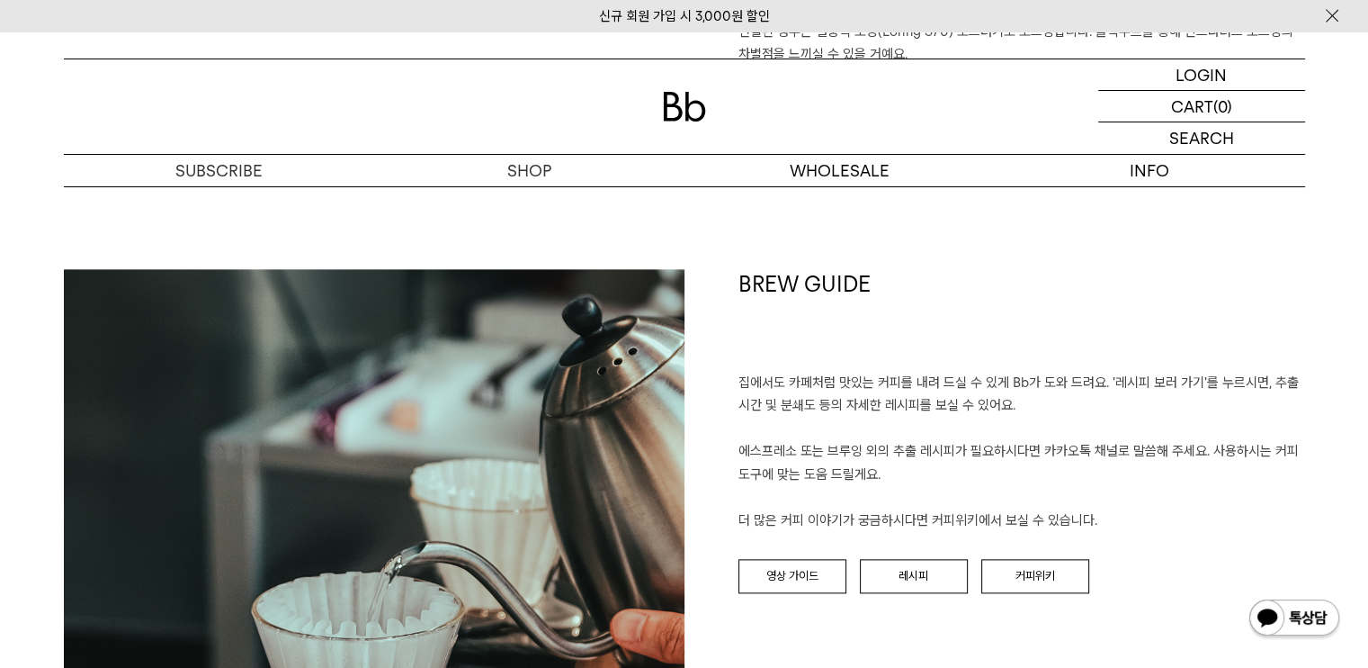
drag, startPoint x: 1060, startPoint y: 440, endPoint x: 880, endPoint y: 327, distance: 212.2
click at [804, 313] on div "BREW GUIDE 집에서도 카페처럼 맛있는 커피를 내려 드실 ﻿수 있게 Bb가 도와 드려요. '레시피 보러 가기'를 누르시면, 추출 시간 및…" at bounding box center [995, 579] width 621 height 621
click at [1051, 389] on p "집에서도 카페처럼 맛있는 커피를 내려 드실 ﻿수 있게 Bb가 도와 드려요. '레시피 보러 가기'를 누르시면, 추출 시간 및 분쇄도 등의 자세한…" at bounding box center [1022, 452] width 567 height 161
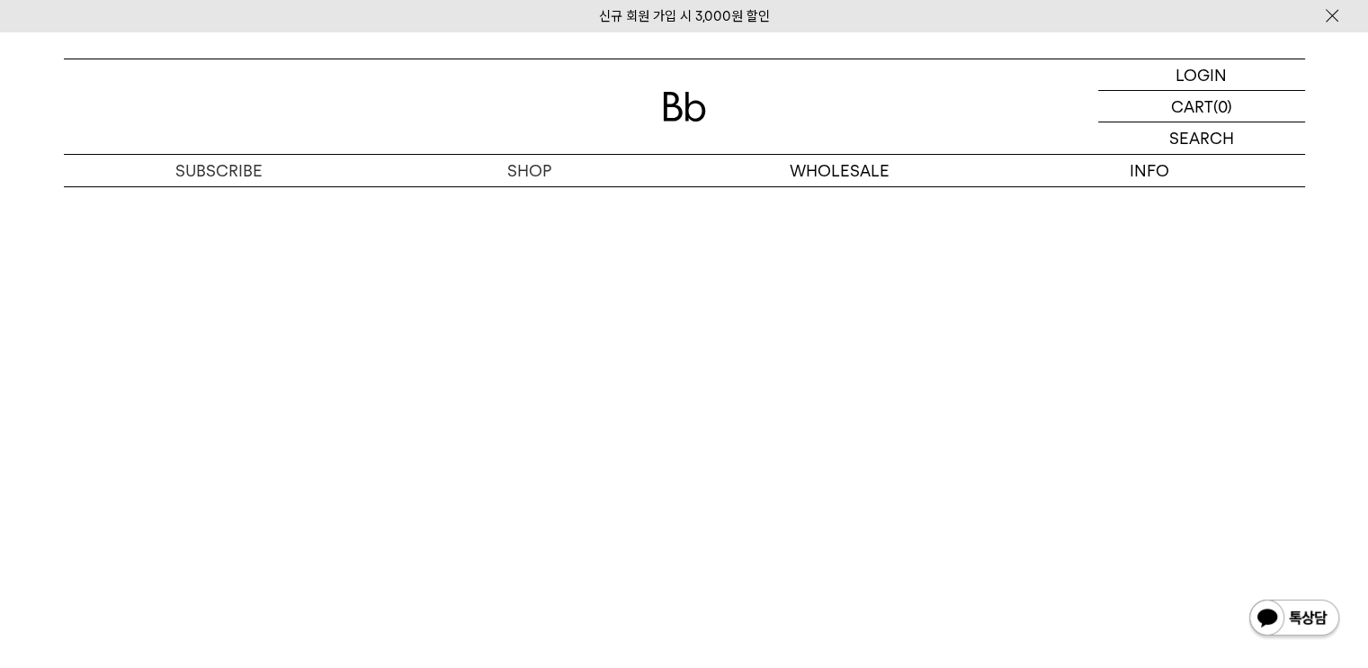
scroll to position [4499, 0]
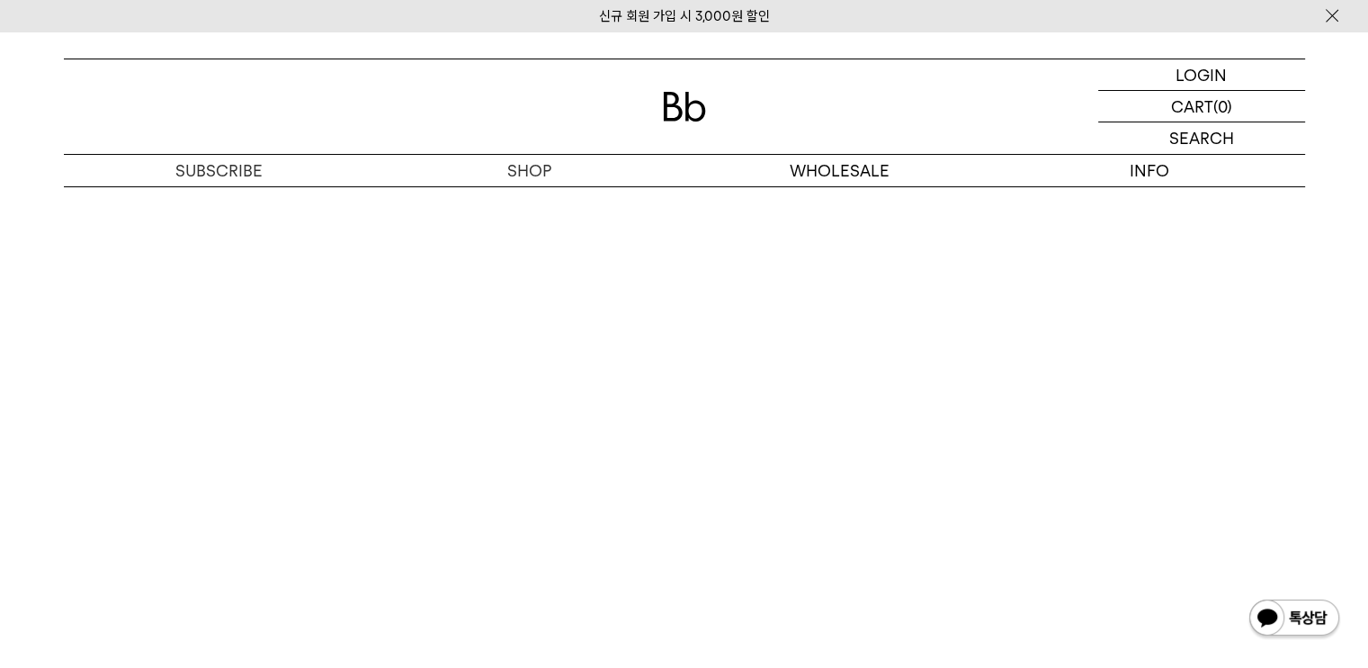
scroll to position [4498, 0]
